Goal: Information Seeking & Learning: Learn about a topic

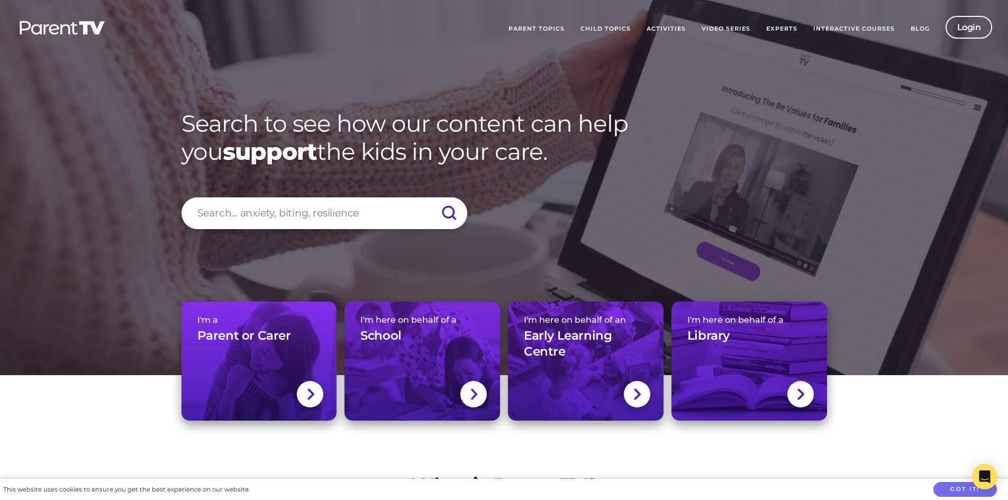
scroll to position [53, 0]
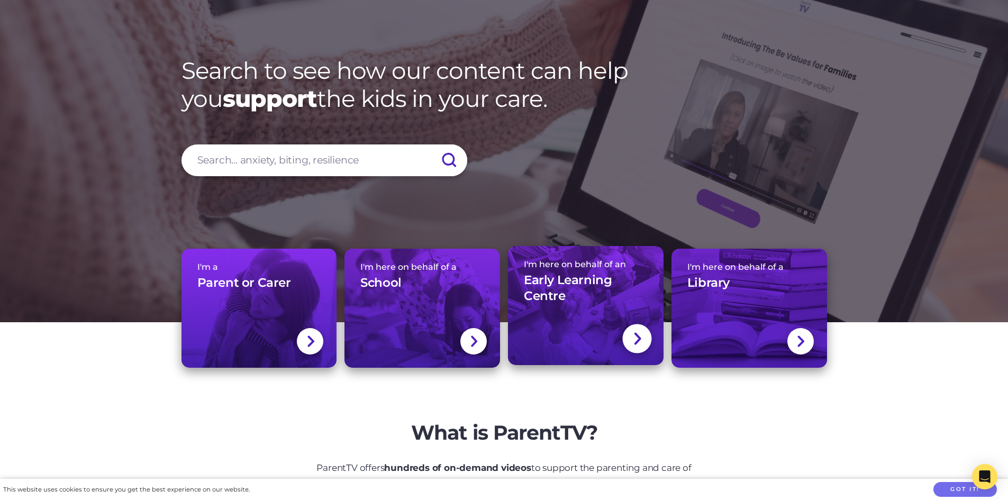
click at [571, 301] on h3 "Early Learning Centre" at bounding box center [586, 288] width 124 height 32
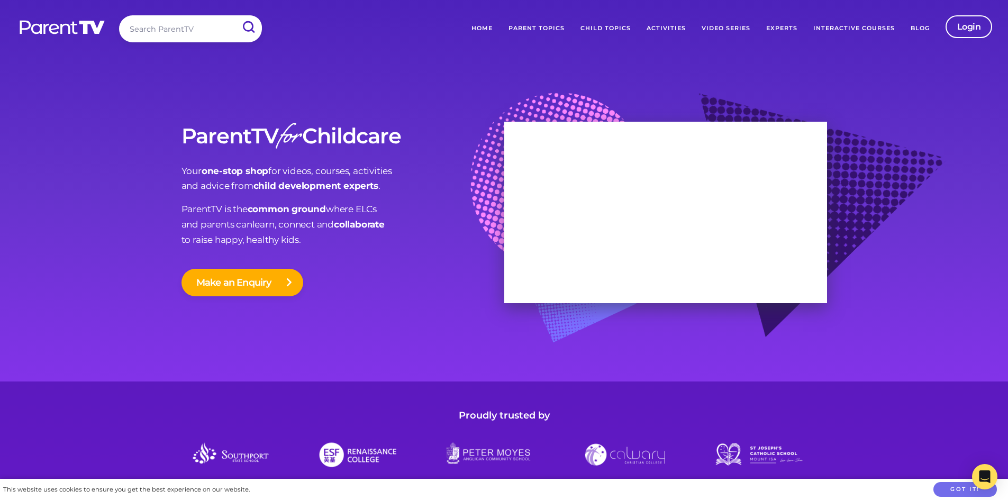
scroll to position [130, 0]
